Goal: Task Accomplishment & Management: Complete application form

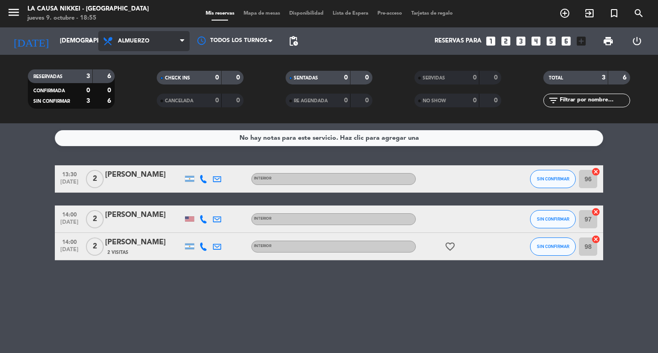
click at [149, 37] on span "Almuerzo" at bounding box center [143, 41] width 91 height 20
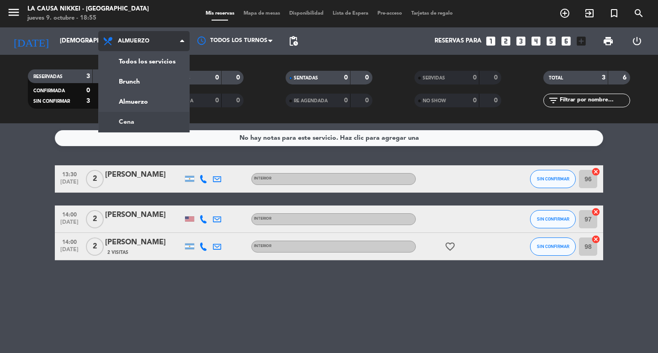
click at [143, 119] on div "menu La Causa Nikkei - Palermo jueves 9. octubre - 18:55 Mis reservas Mapa de m…" at bounding box center [329, 61] width 658 height 123
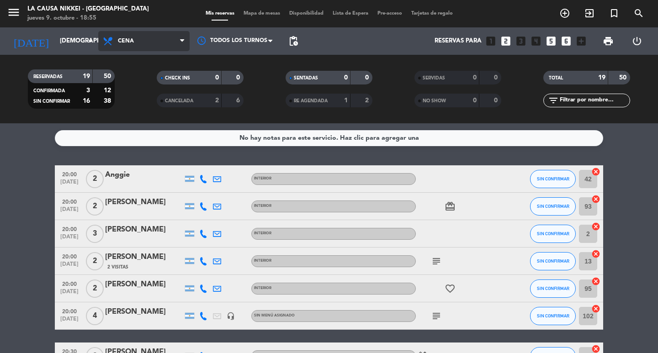
click at [148, 33] on span "Cena" at bounding box center [143, 41] width 91 height 20
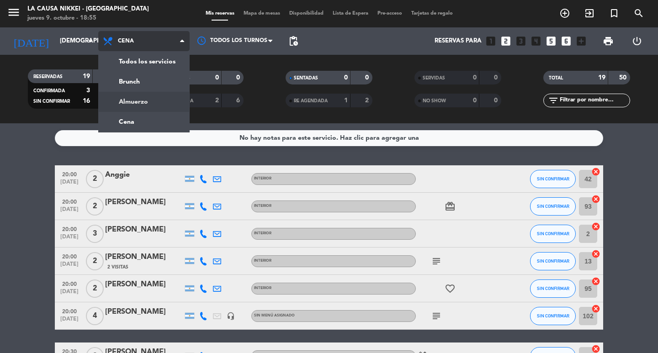
click at [155, 99] on div "menu La Causa Nikkei - Palermo jueves 9. octubre - 18:55 Mis reservas Mapa de m…" at bounding box center [329, 61] width 658 height 123
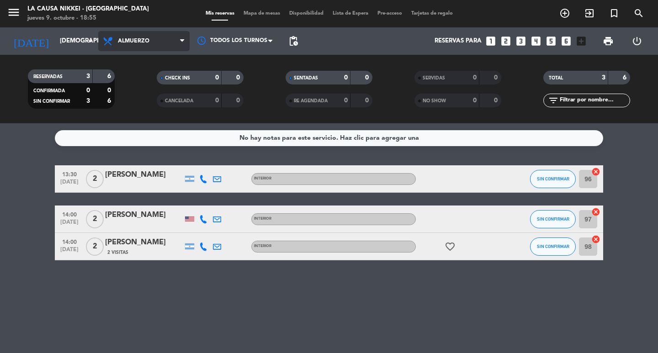
click at [156, 36] on span "Almuerzo" at bounding box center [143, 41] width 91 height 20
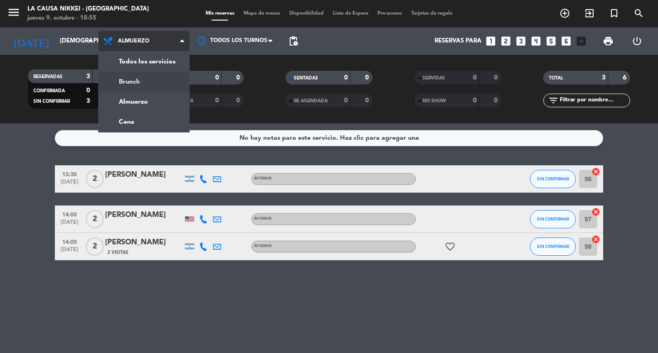
click at [155, 83] on div "menu La Causa Nikkei - Palermo jueves 9. octubre - 18:55 Mis reservas Mapa de m…" at bounding box center [329, 61] width 658 height 123
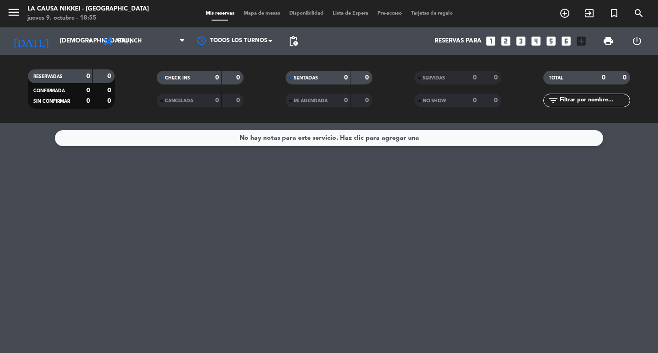
click at [501, 44] on icon "looks_two" at bounding box center [506, 41] width 12 height 12
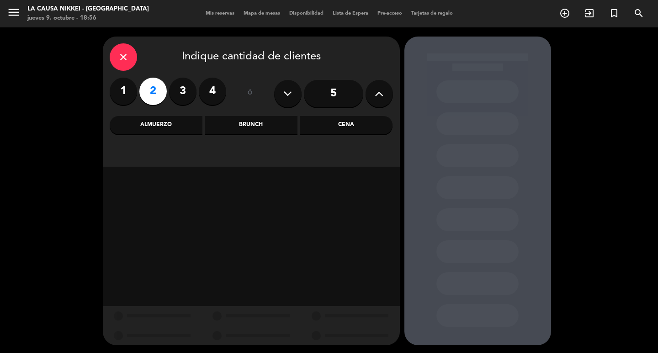
click at [288, 126] on div "Brunch" at bounding box center [251, 125] width 93 height 18
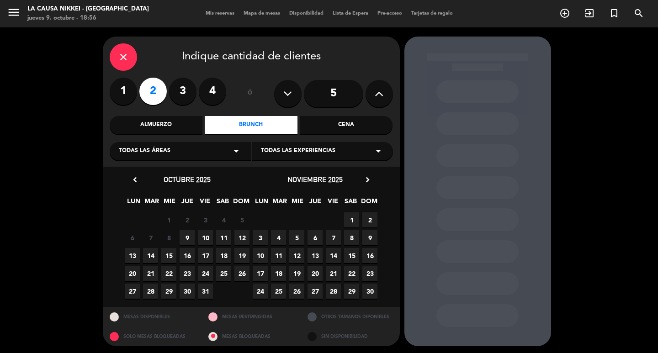
click at [192, 239] on span "9" at bounding box center [186, 237] width 15 height 15
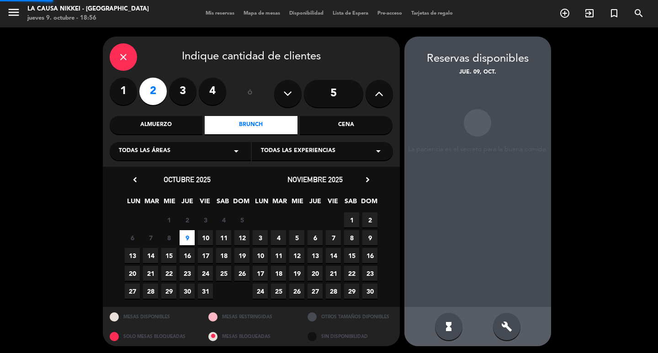
scroll to position [2, 0]
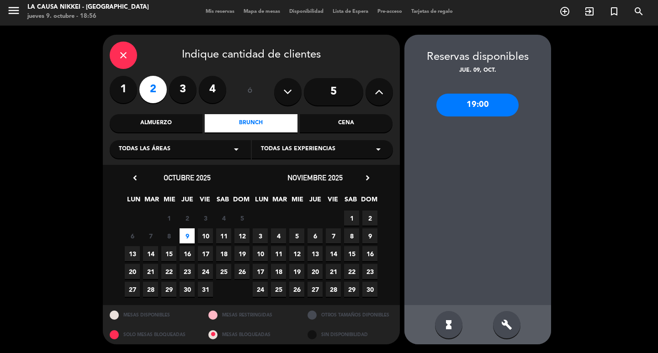
click at [481, 111] on div "19:00" at bounding box center [477, 105] width 82 height 23
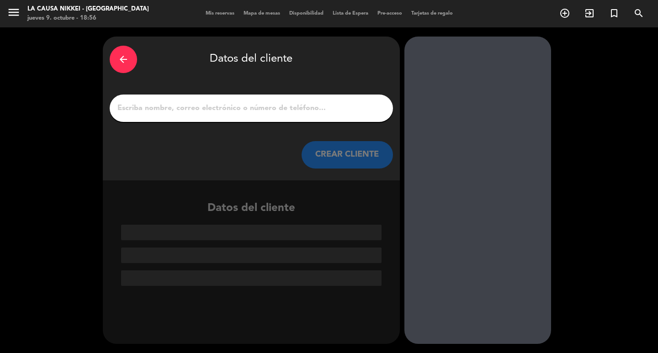
click at [269, 109] on input "1" at bounding box center [250, 108] width 269 height 13
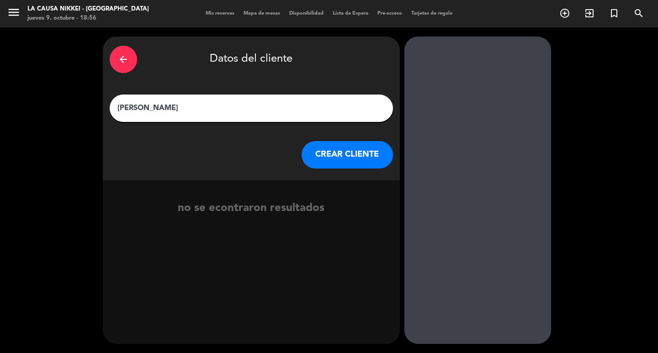
type input "italo palavecino"
click at [358, 165] on button "CREAR CLIENTE" at bounding box center [346, 154] width 91 height 27
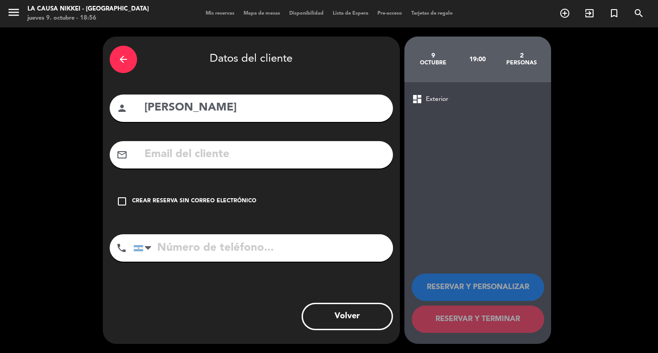
click at [125, 199] on icon "check_box_outline_blank" at bounding box center [121, 201] width 11 height 11
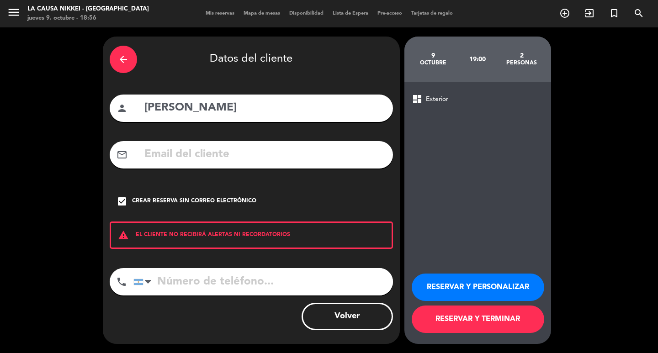
click at [489, 286] on button "RESERVAR Y PERSONALIZAR" at bounding box center [477, 287] width 132 height 27
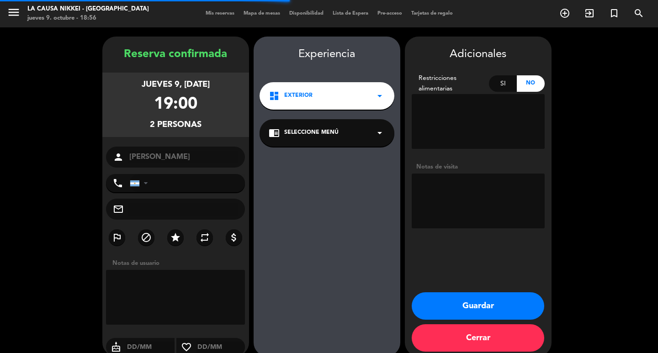
scroll to position [12, 0]
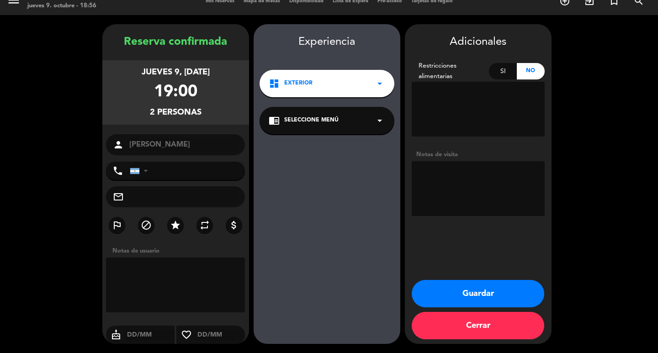
click at [461, 152] on div "Notas de visita" at bounding box center [477, 155] width 133 height 10
click at [478, 180] on textarea at bounding box center [477, 188] width 133 height 55
type textarea "exp gourmet"
click at [484, 286] on button "Guardar" at bounding box center [477, 293] width 132 height 27
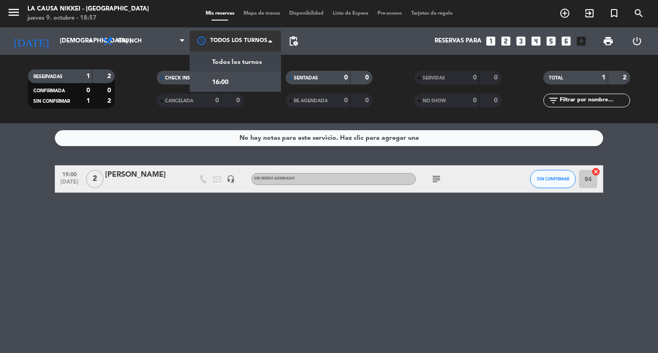
click at [202, 36] on div at bounding box center [235, 41] width 91 height 21
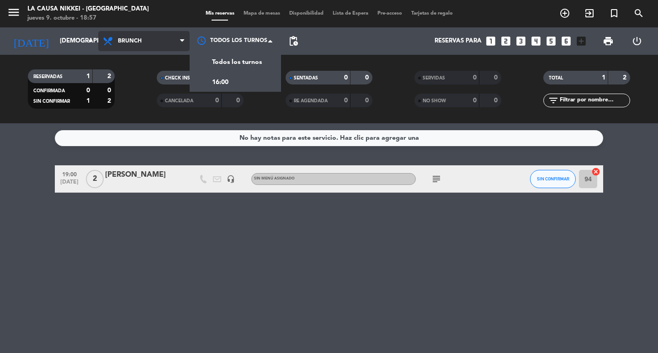
click at [184, 41] on icon at bounding box center [182, 40] width 4 height 7
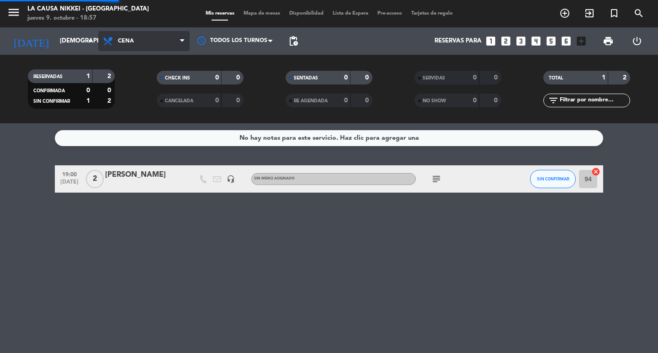
click at [152, 122] on div "menu La Causa Nikkei - Palermo jueves 9. octubre - 18:57 Mis reservas Mapa de m…" at bounding box center [329, 61] width 658 height 123
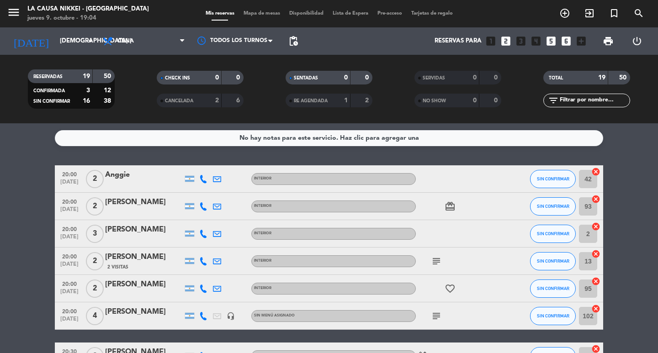
click at [441, 258] on icon "subject" at bounding box center [436, 261] width 11 height 11
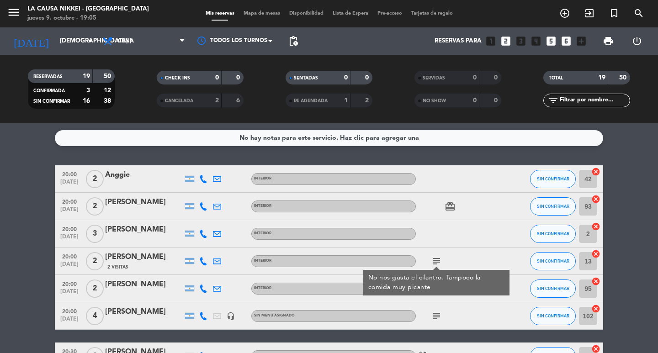
click at [433, 319] on icon "subject" at bounding box center [436, 316] width 11 height 11
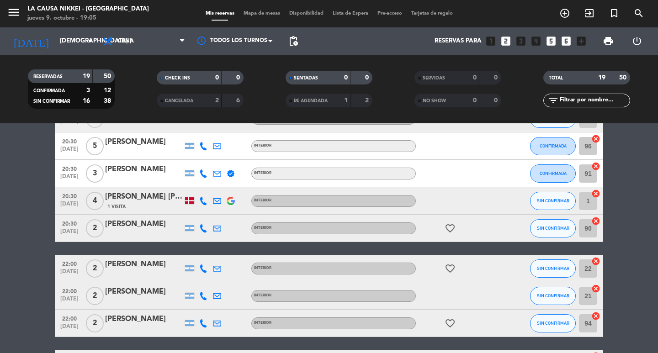
scroll to position [417, 0]
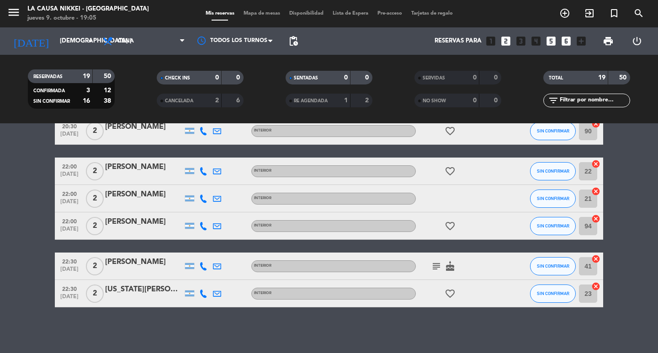
click at [430, 263] on span "subject" at bounding box center [436, 266] width 14 height 11
click at [432, 265] on icon "subject" at bounding box center [436, 266] width 11 height 11
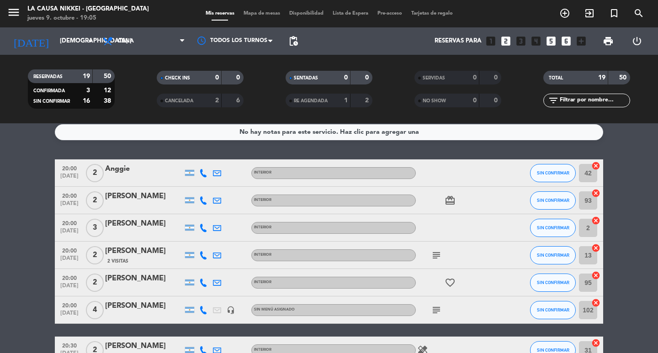
scroll to position [0, 0]
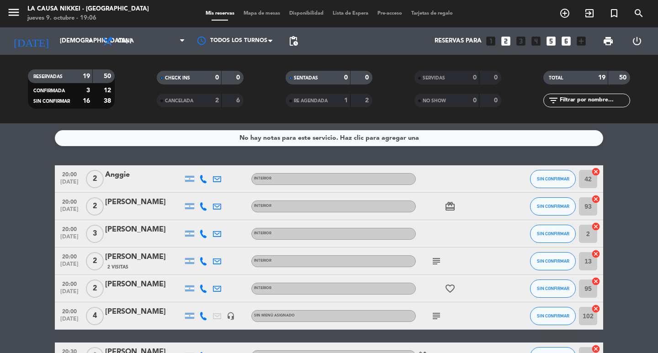
click at [509, 39] on icon "looks_two" at bounding box center [506, 41] width 12 height 12
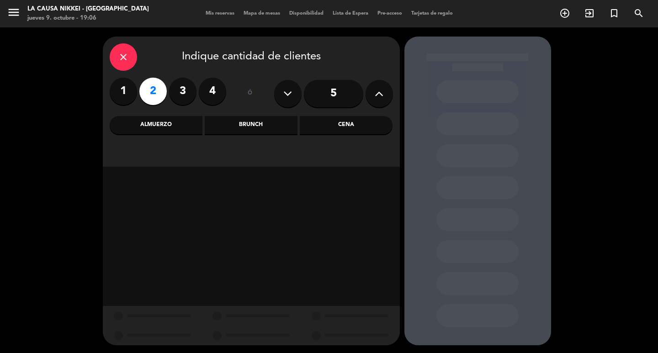
click at [328, 127] on div "Cena" at bounding box center [346, 125] width 93 height 18
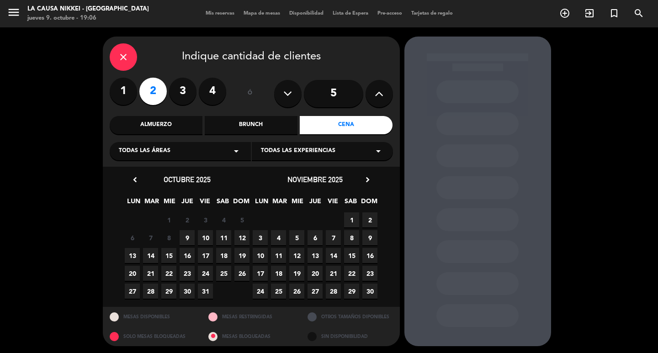
click at [186, 240] on span "9" at bounding box center [186, 237] width 15 height 15
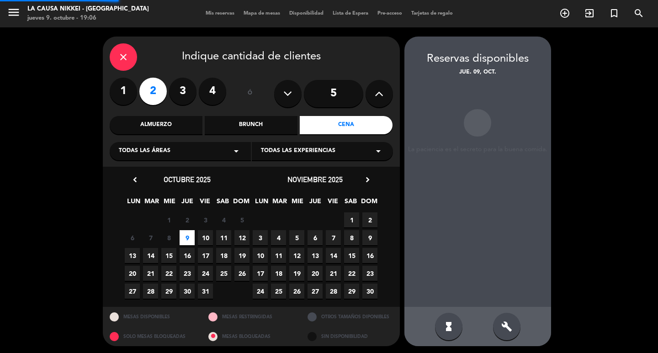
scroll to position [2, 0]
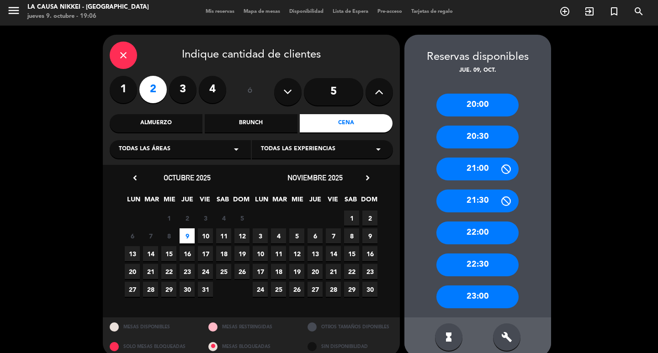
click at [491, 141] on div "20:30" at bounding box center [477, 137] width 82 height 23
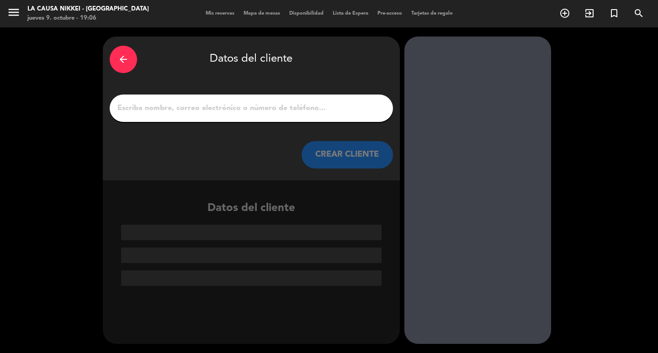
scroll to position [0, 0]
click at [187, 119] on div at bounding box center [251, 108] width 283 height 27
click at [188, 105] on input "1" at bounding box center [250, 108] width 269 height 13
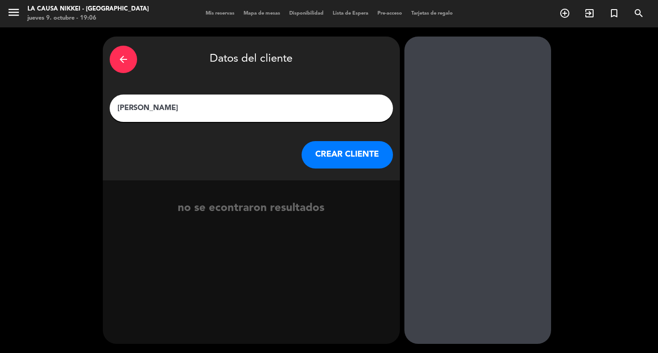
type input "[PERSON_NAME]"
click at [363, 153] on button "CREAR CLIENTE" at bounding box center [346, 154] width 91 height 27
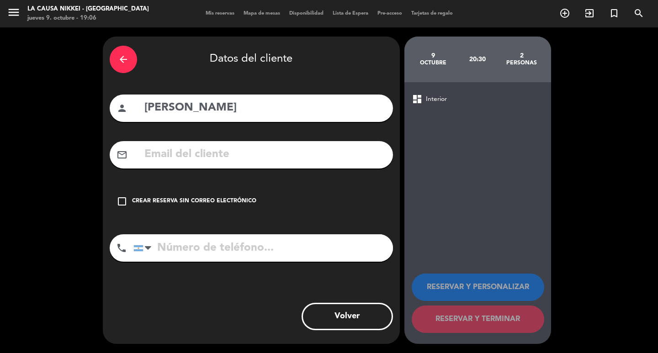
click at [126, 201] on icon "check_box_outline_blank" at bounding box center [121, 201] width 11 height 11
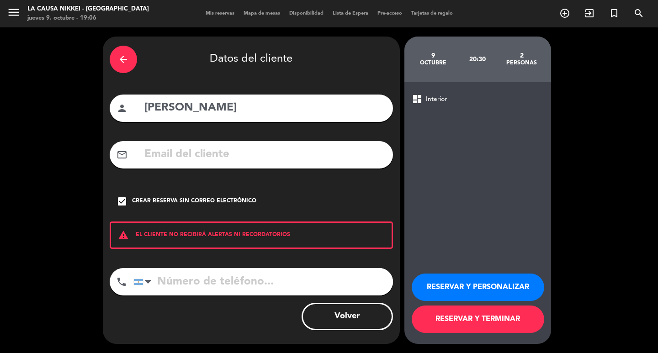
click at [477, 283] on button "RESERVAR Y PERSONALIZAR" at bounding box center [477, 287] width 132 height 27
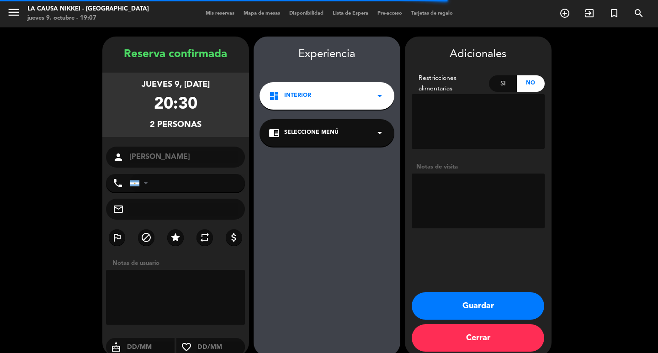
scroll to position [12, 0]
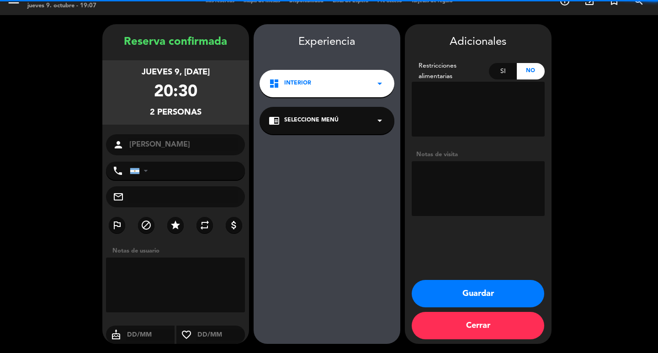
click at [456, 196] on textarea at bounding box center [477, 188] width 133 height 55
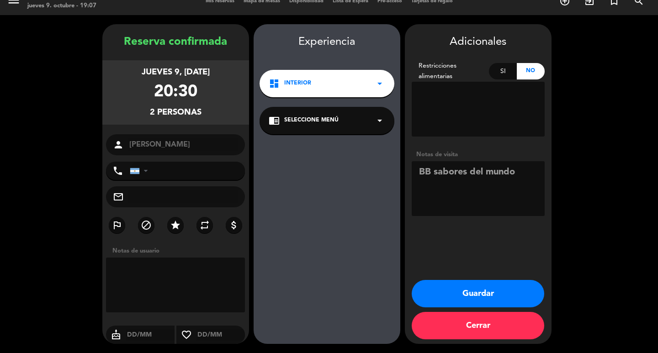
type textarea "BB sabores del mundo"
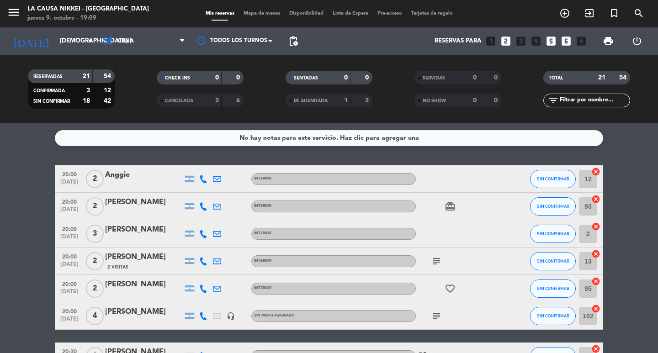
click at [504, 42] on icon "looks_two" at bounding box center [506, 41] width 12 height 12
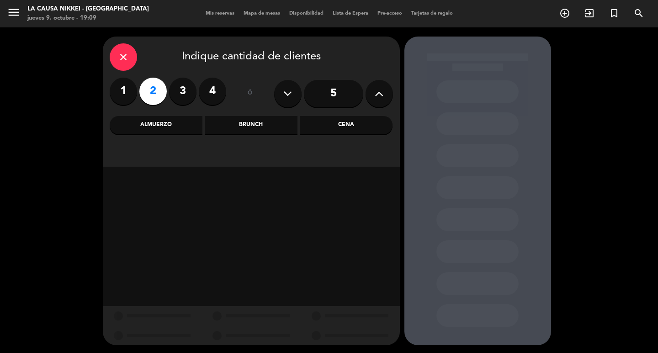
click at [368, 128] on div "Cena" at bounding box center [346, 125] width 93 height 18
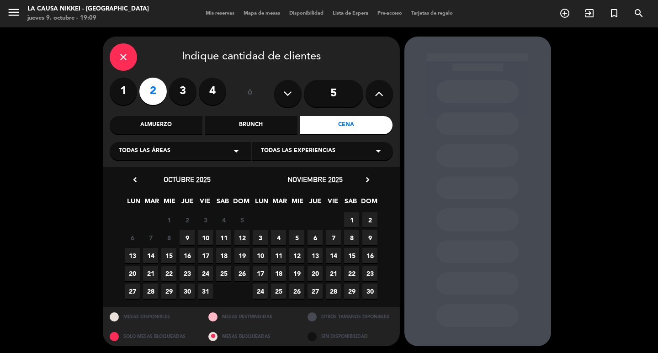
click at [189, 237] on span "9" at bounding box center [186, 237] width 15 height 15
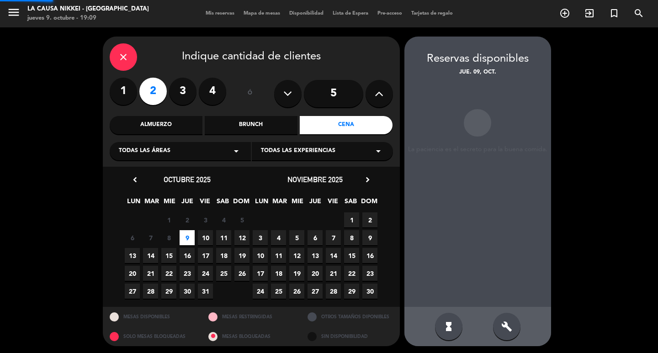
scroll to position [2, 0]
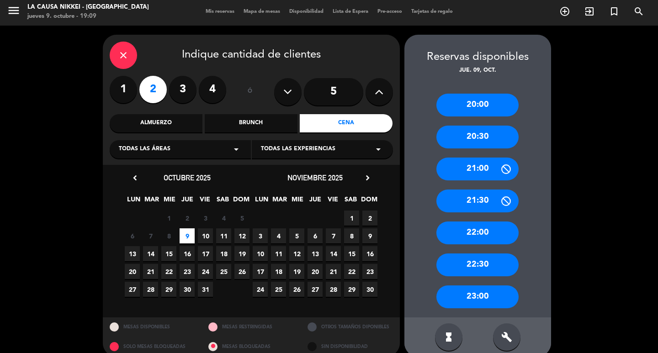
click at [474, 134] on div "20:30" at bounding box center [477, 137] width 82 height 23
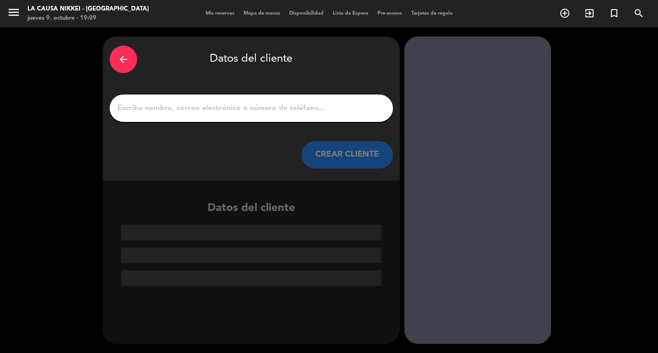
scroll to position [0, 0]
click at [204, 108] on input "1" at bounding box center [250, 108] width 269 height 13
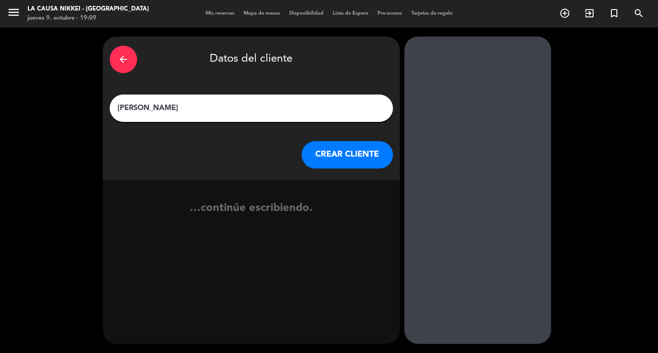
type input "[PERSON_NAME]"
click at [336, 161] on button "CREAR CLIENTE" at bounding box center [346, 154] width 91 height 27
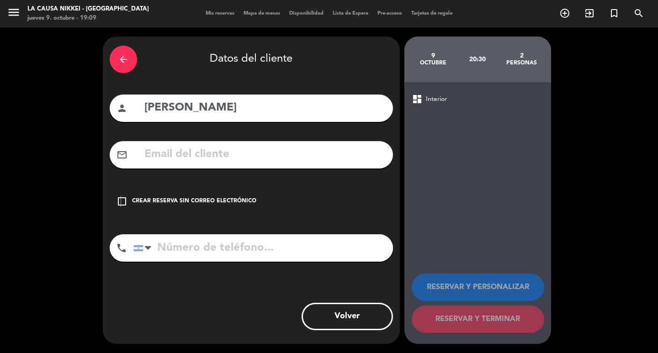
click at [120, 201] on icon "check_box_outline_blank" at bounding box center [121, 201] width 11 height 11
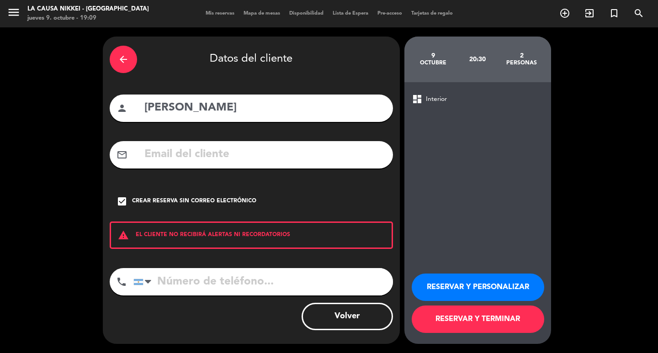
click at [500, 282] on button "RESERVAR Y PERSONALIZAR" at bounding box center [477, 287] width 132 height 27
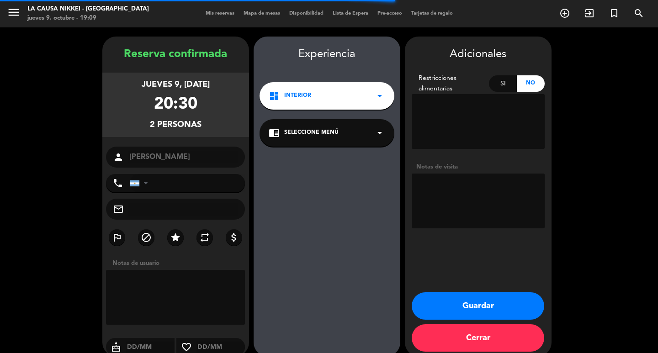
scroll to position [12, 0]
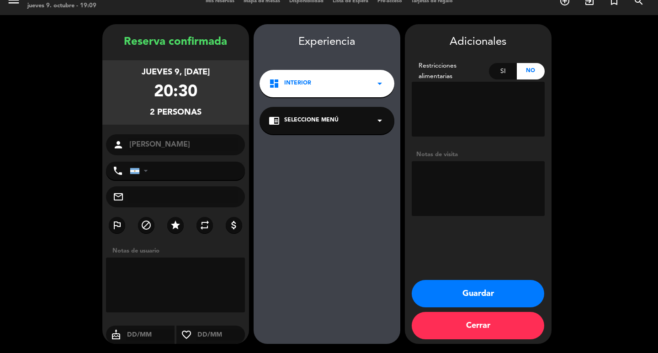
click at [449, 183] on textarea at bounding box center [477, 188] width 133 height 55
type textarea "BB SABORES DEL MUNDO"
click at [478, 297] on button "Guardar" at bounding box center [477, 293] width 132 height 27
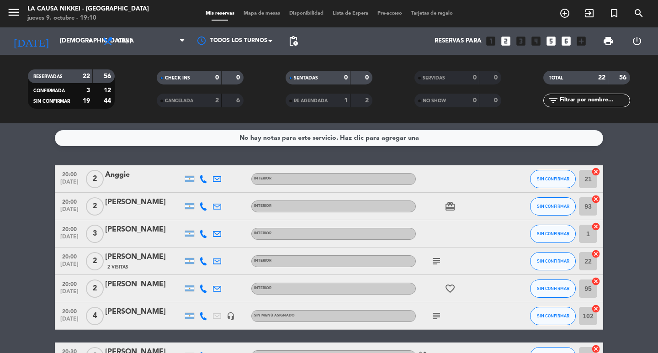
click at [503, 40] on icon "looks_two" at bounding box center [506, 41] width 12 height 12
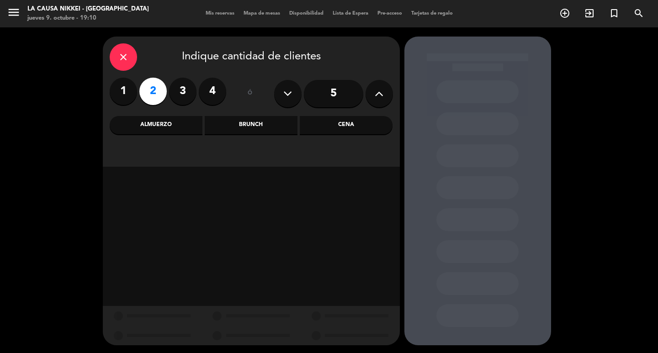
click at [344, 124] on div "Cena" at bounding box center [346, 125] width 93 height 18
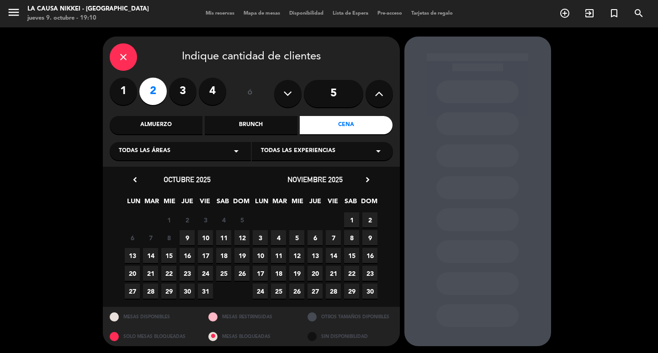
click at [184, 241] on span "9" at bounding box center [186, 237] width 15 height 15
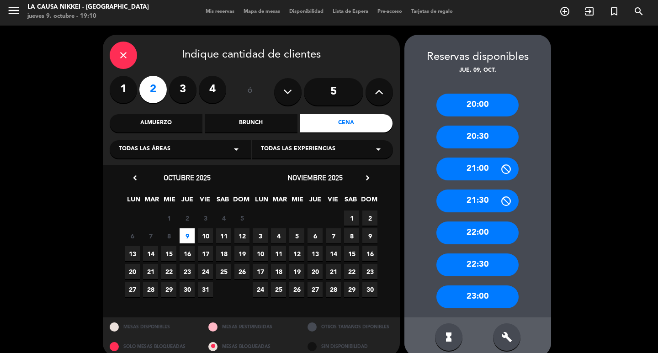
click at [479, 236] on div "22:00" at bounding box center [477, 232] width 82 height 23
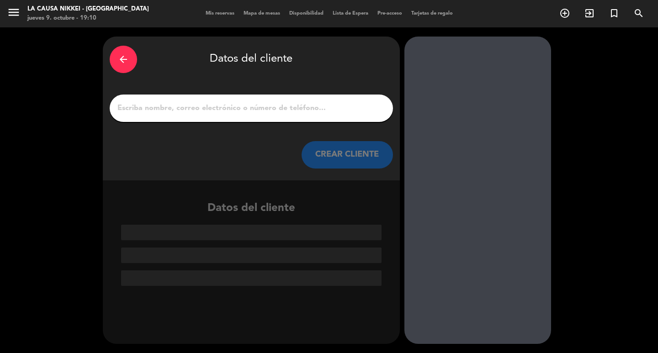
scroll to position [0, 0]
click at [244, 110] on input "1" at bounding box center [250, 108] width 269 height 13
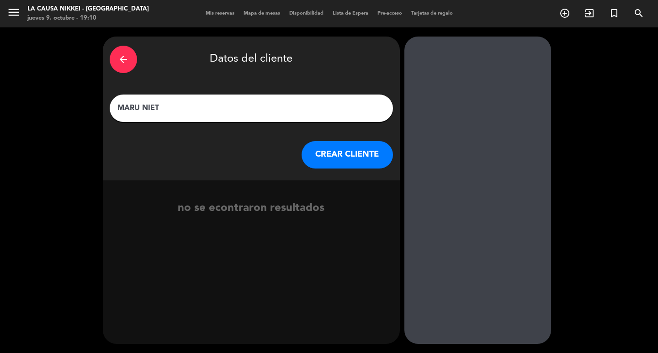
type input "MARU NIET"
click at [357, 160] on button "CREAR CLIENTE" at bounding box center [346, 154] width 91 height 27
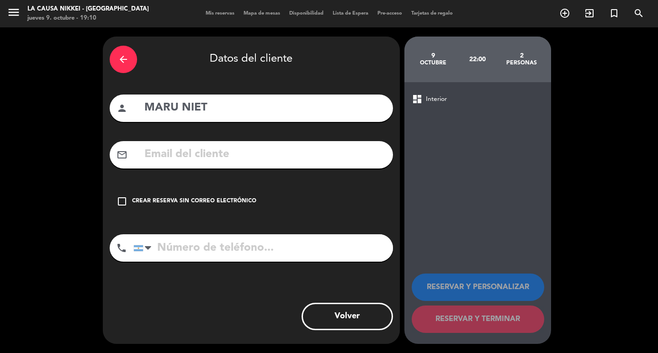
click at [150, 206] on div "check_box_outline_blank Crear reserva sin correo electrónico" at bounding box center [251, 201] width 283 height 27
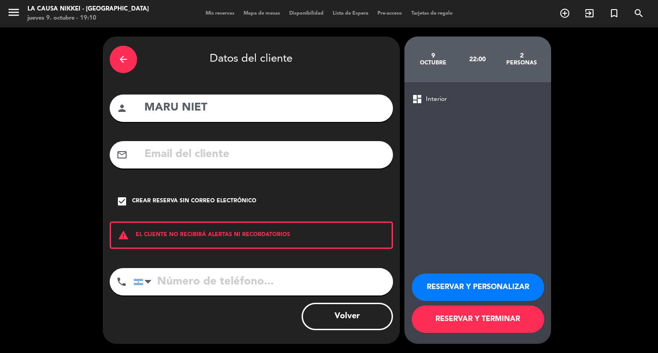
click at [473, 283] on button "RESERVAR Y PERSONALIZAR" at bounding box center [477, 287] width 132 height 27
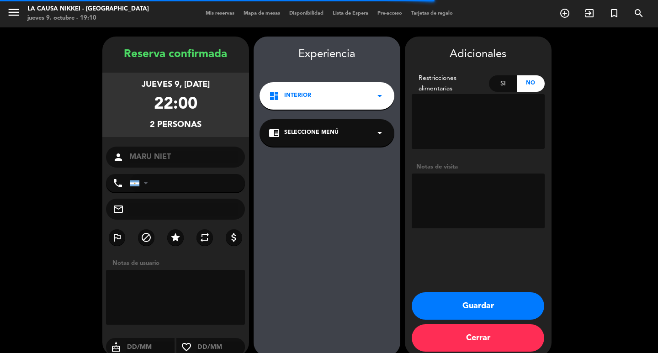
scroll to position [12, 0]
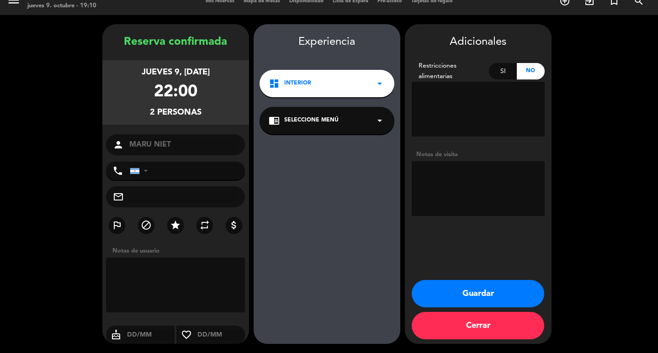
click at [453, 198] on textarea at bounding box center [477, 188] width 133 height 55
type textarea "BB EXP GOURMET"
click at [486, 293] on button "Guardar" at bounding box center [477, 293] width 132 height 27
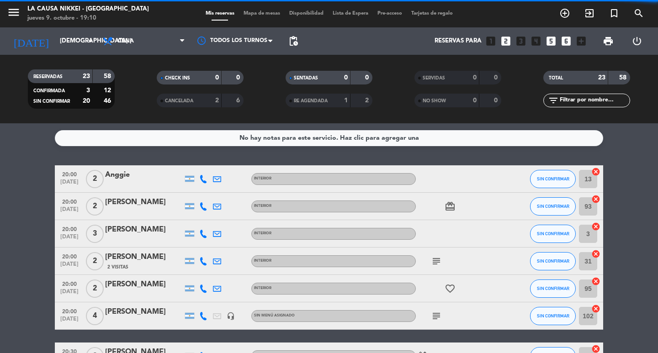
click at [506, 37] on icon "looks_two" at bounding box center [506, 41] width 12 height 12
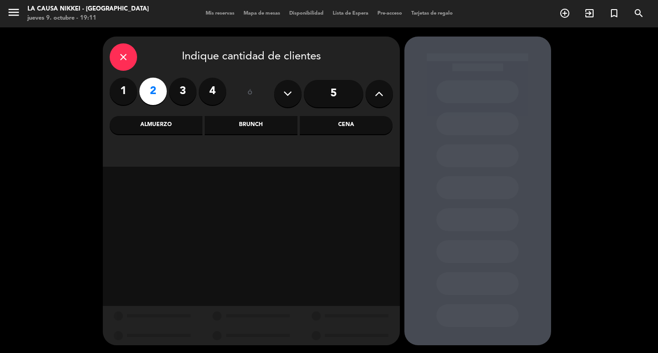
click at [362, 128] on div "Cena" at bounding box center [346, 125] width 93 height 18
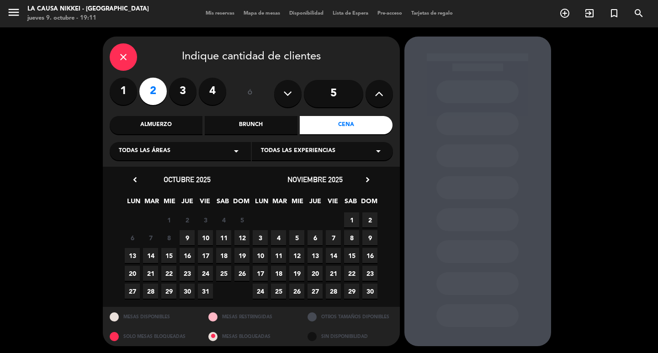
click at [187, 236] on span "9" at bounding box center [186, 237] width 15 height 15
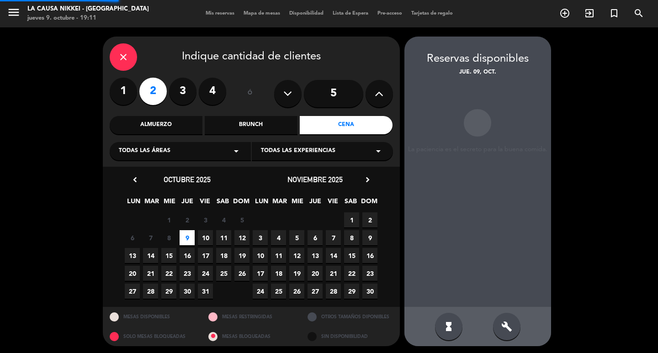
scroll to position [2, 0]
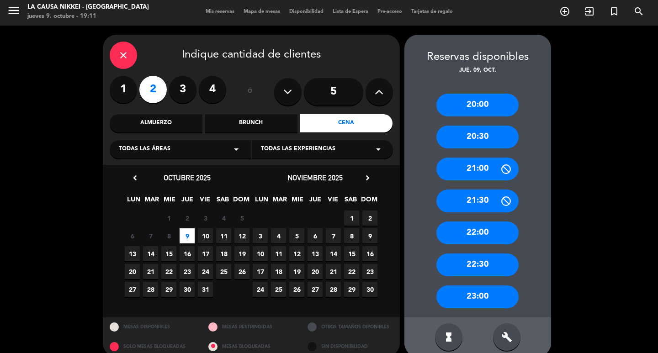
click at [485, 234] on div "22:00" at bounding box center [477, 232] width 82 height 23
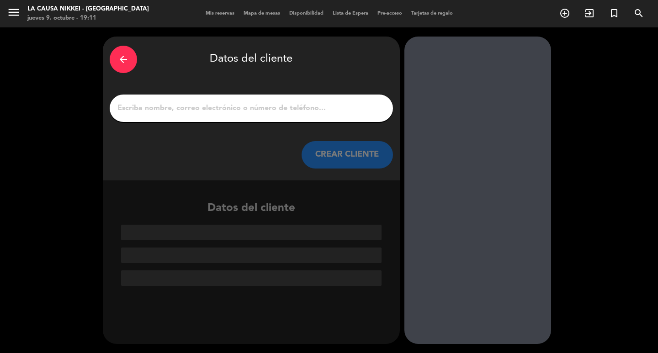
click at [143, 107] on input "1" at bounding box center [250, 108] width 269 height 13
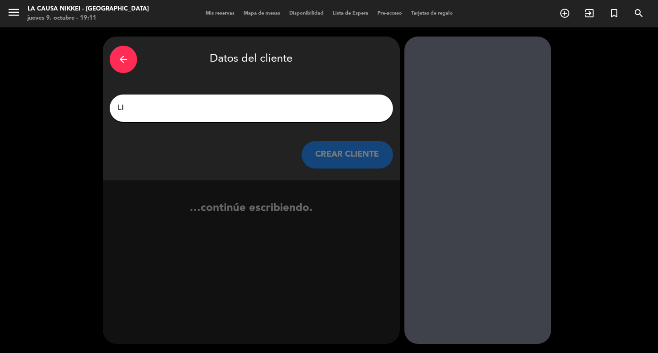
type input "L"
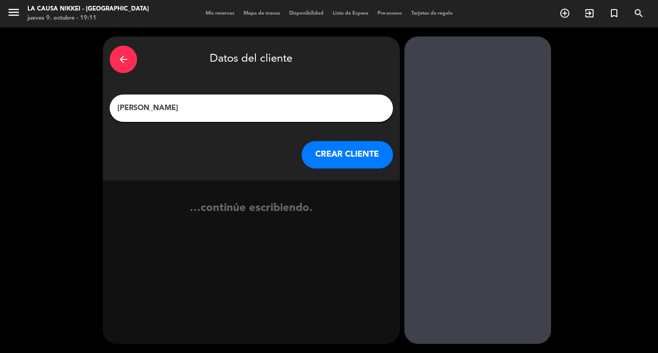
type input "[PERSON_NAME]"
click at [342, 158] on button "CREAR CLIENTE" at bounding box center [346, 154] width 91 height 27
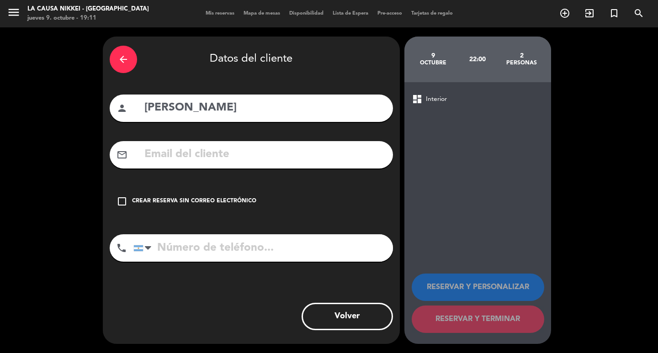
click at [202, 205] on div "Crear reserva sin correo electrónico" at bounding box center [194, 201] width 124 height 9
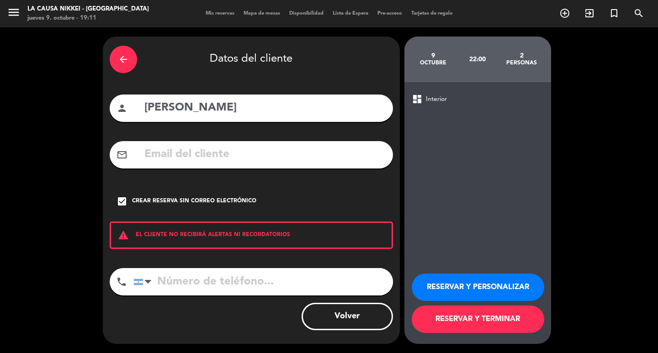
click at [469, 278] on button "RESERVAR Y PERSONALIZAR" at bounding box center [477, 287] width 132 height 27
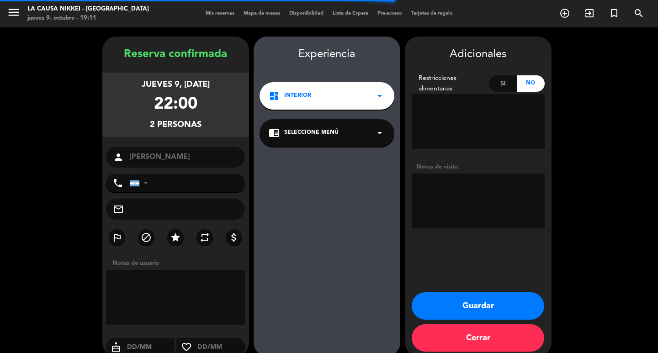
scroll to position [12, 0]
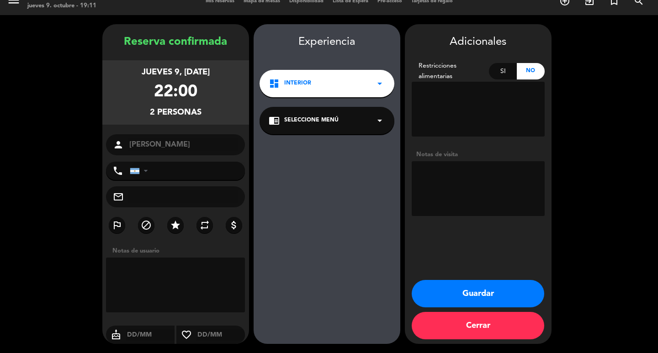
click at [467, 193] on textarea at bounding box center [477, 188] width 133 height 55
type textarea "b"
type textarea "BB SABORES DEL MUNDO"
click at [482, 295] on button "Guardar" at bounding box center [477, 293] width 132 height 27
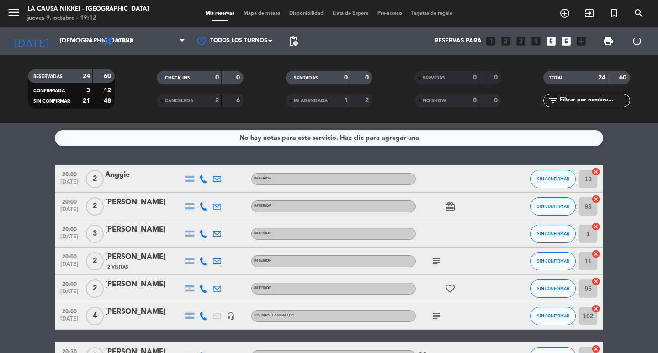
click at [553, 38] on icon "looks_5" at bounding box center [551, 41] width 12 height 12
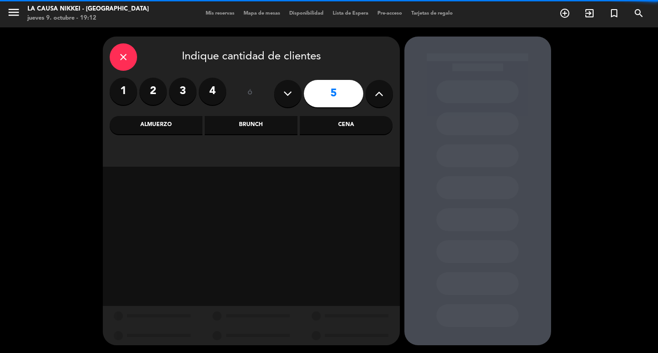
click at [159, 88] on label "2" at bounding box center [152, 91] width 27 height 27
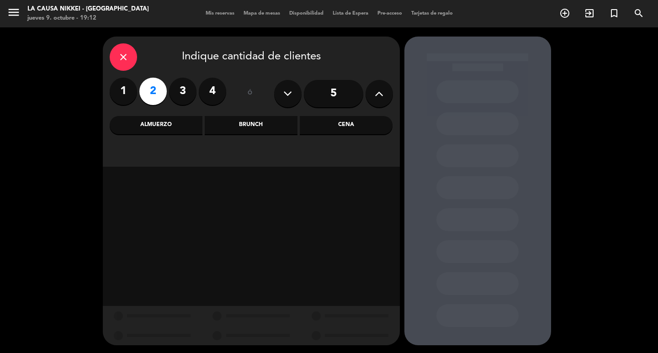
click at [343, 124] on div "Cena" at bounding box center [346, 125] width 93 height 18
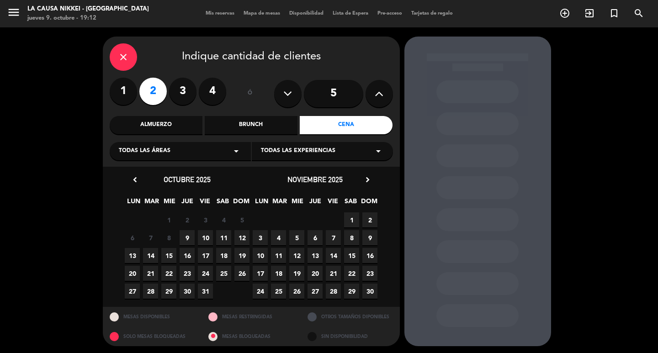
click at [188, 239] on span "9" at bounding box center [186, 237] width 15 height 15
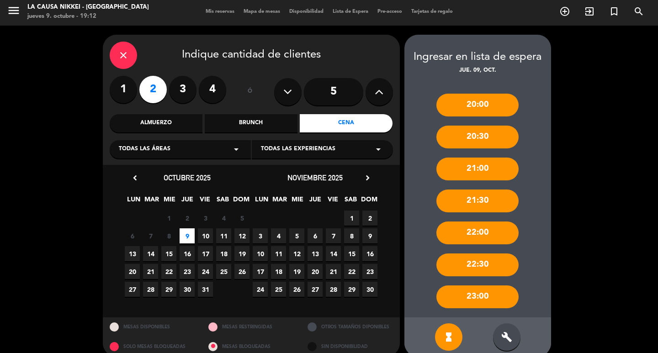
click at [474, 238] on div "22:00" at bounding box center [477, 232] width 82 height 23
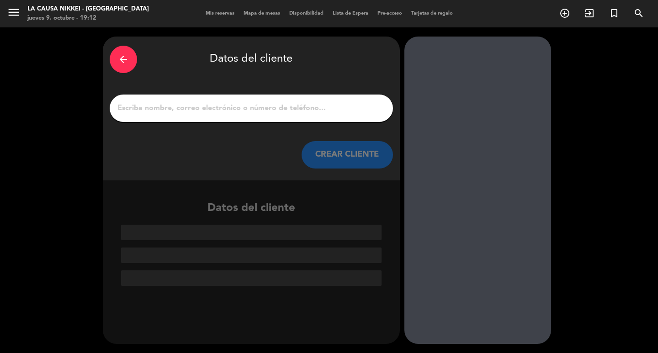
click at [205, 118] on div at bounding box center [251, 108] width 283 height 27
click at [205, 112] on input "1" at bounding box center [250, 108] width 269 height 13
type input "f"
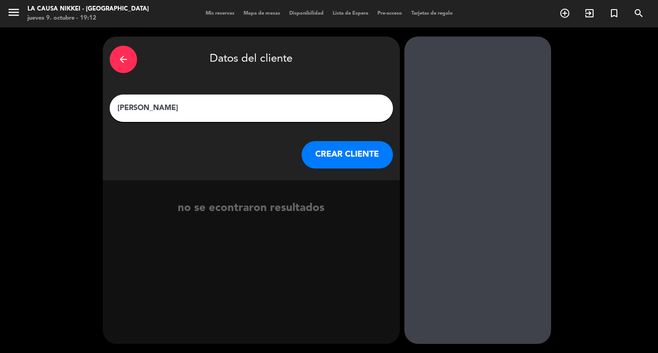
click at [120, 105] on input "fLORENCIA DIEZ" at bounding box center [250, 108] width 269 height 13
type input "FLORENCIA DIEZ"
click at [374, 148] on button "CREAR CLIENTE" at bounding box center [346, 154] width 91 height 27
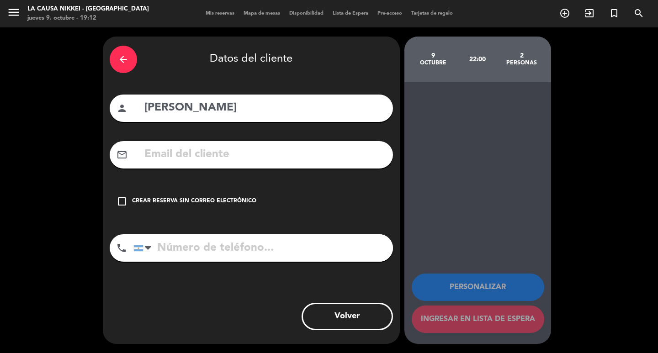
click at [241, 196] on div "check_box_outline_blank Crear reserva sin correo electrónico" at bounding box center [251, 201] width 283 height 27
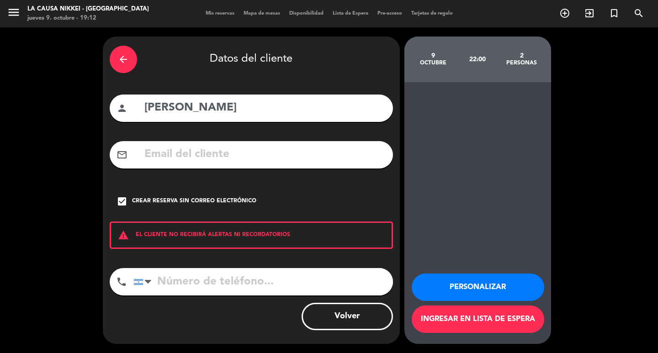
click at [513, 279] on button "Personalizar" at bounding box center [477, 287] width 132 height 27
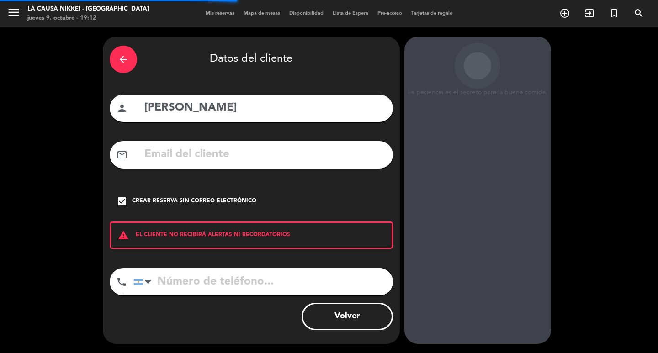
scroll to position [12, 0]
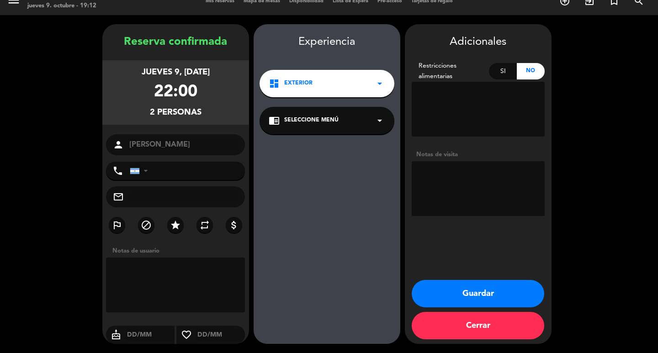
click at [464, 191] on textarea at bounding box center [477, 188] width 133 height 55
type textarea "BB SABORES DEL MUNDO"
click at [516, 306] on button "Guardar" at bounding box center [477, 293] width 132 height 27
